Goal: Task Accomplishment & Management: Manage account settings

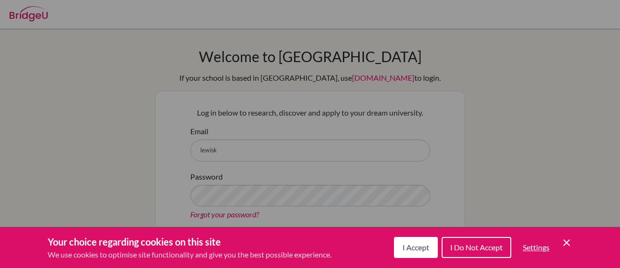
click at [462, 247] on span "I Do Not Accept" at bounding box center [477, 246] width 52 height 9
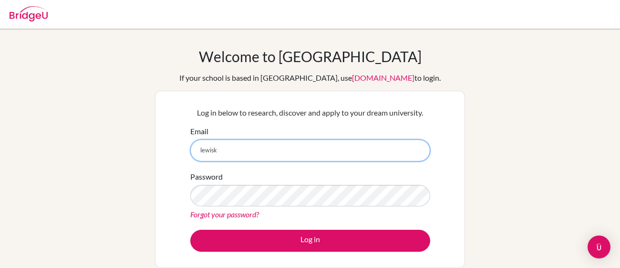
click at [288, 154] on input "lewisk" at bounding box center [310, 150] width 240 height 22
type input "[EMAIL_ADDRESS][DOMAIN_NAME]"
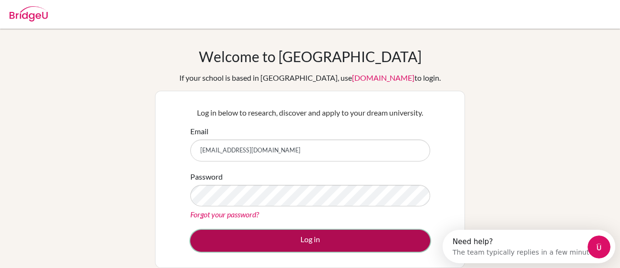
click at [262, 233] on button "Log in" at bounding box center [310, 241] width 240 height 22
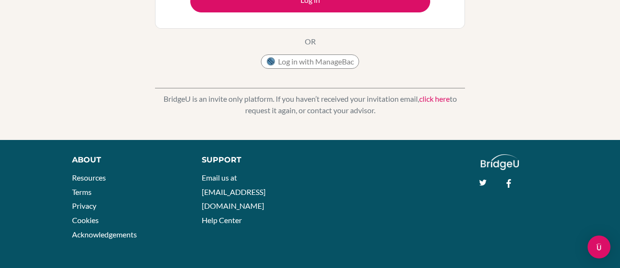
scroll to position [241, 0]
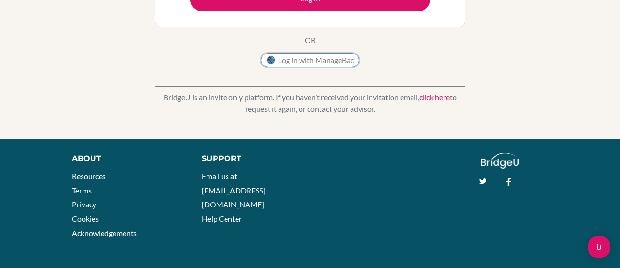
click at [320, 56] on button "Log in with ManageBac" at bounding box center [310, 60] width 98 height 14
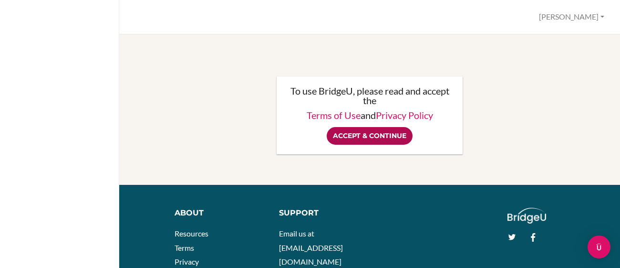
click at [345, 134] on input "Accept & Continue" at bounding box center [370, 136] width 86 height 18
